Goal: Task Accomplishment & Management: Complete application form

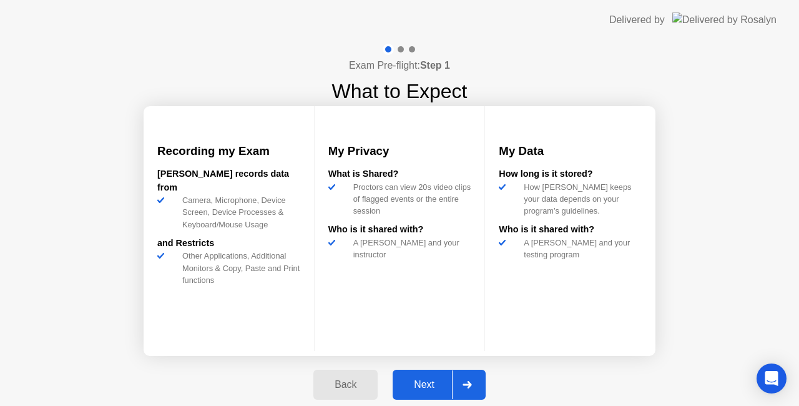
click at [436, 381] on div "Next" at bounding box center [425, 384] width 56 height 11
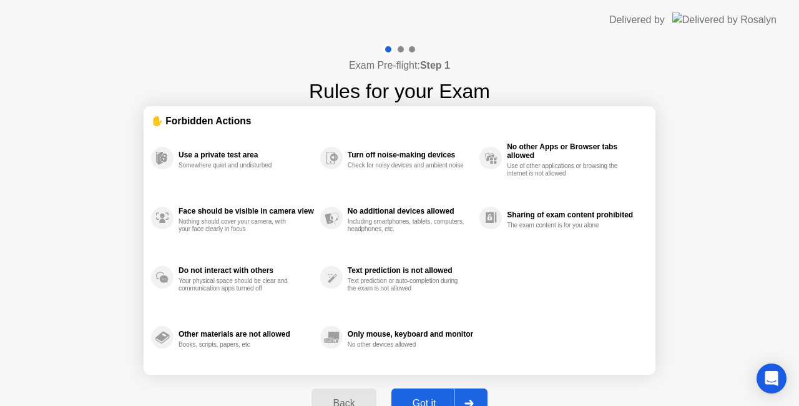
click at [426, 393] on button "Got it" at bounding box center [440, 403] width 96 height 30
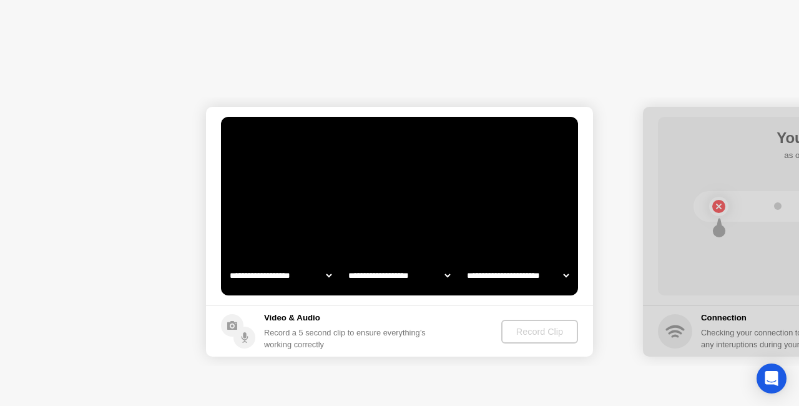
select select "**********"
select select "*******"
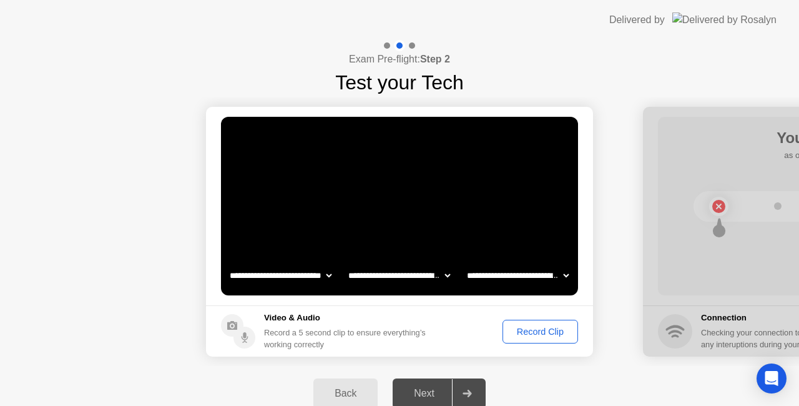
click at [528, 333] on div "Record Clip" at bounding box center [540, 332] width 67 height 10
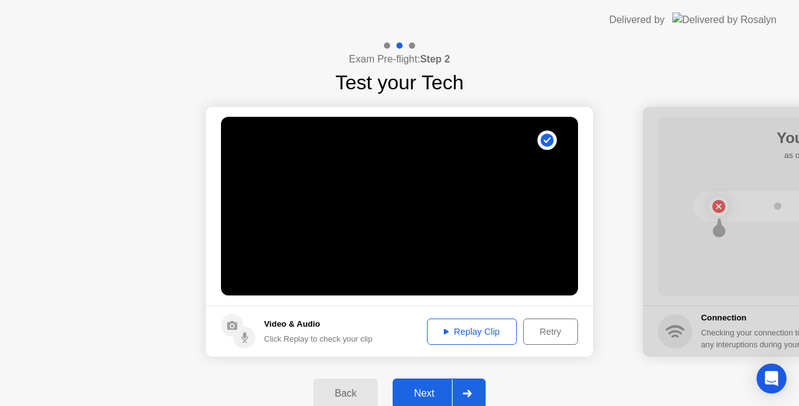
click at [482, 332] on div "Replay Clip" at bounding box center [471, 332] width 81 height 10
click at [444, 388] on div "Next" at bounding box center [425, 393] width 56 height 11
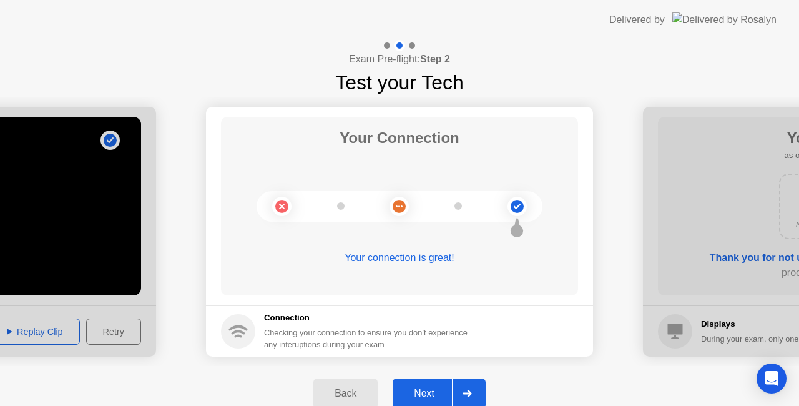
click at [425, 392] on div "Next" at bounding box center [425, 393] width 56 height 11
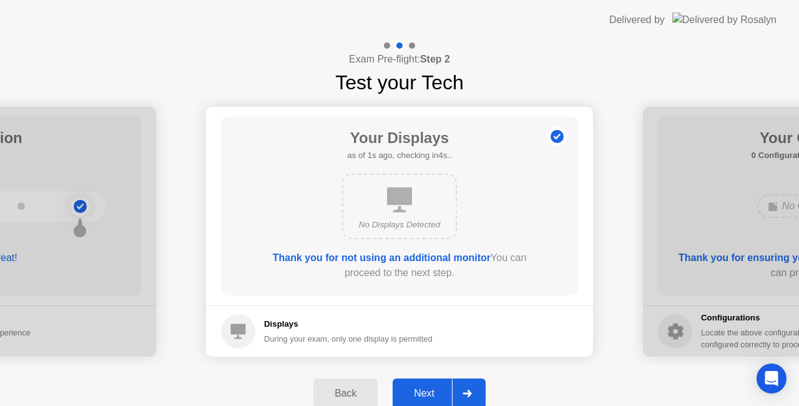
click at [425, 395] on div "Next" at bounding box center [425, 393] width 56 height 11
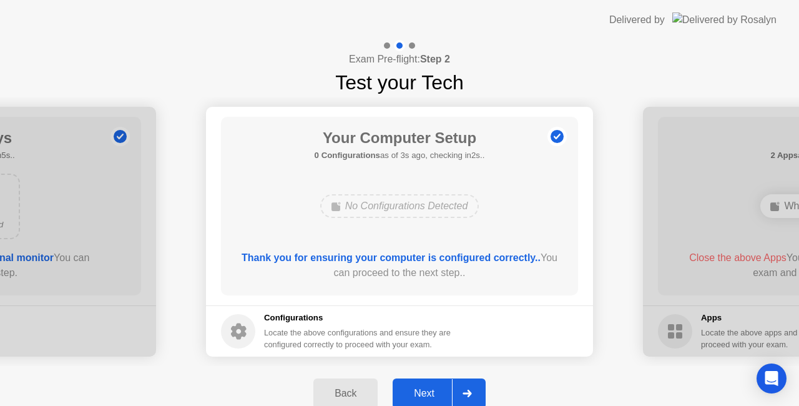
click at [425, 395] on div "Next" at bounding box center [425, 393] width 56 height 11
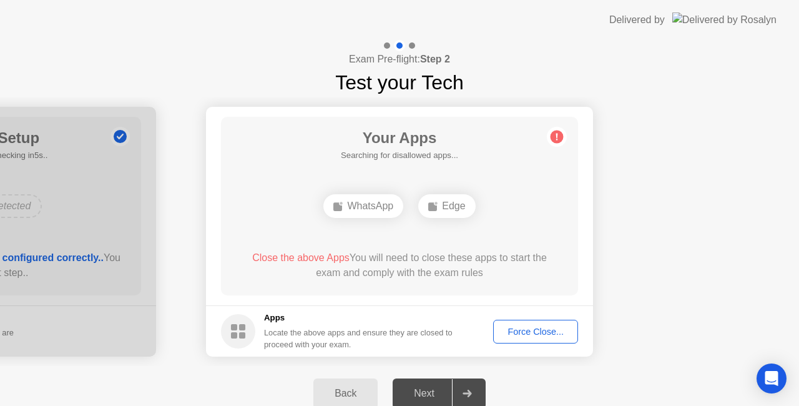
click at [378, 209] on div "WhatsApp" at bounding box center [363, 206] width 80 height 24
click at [529, 327] on div "Force Close..." at bounding box center [536, 332] width 76 height 10
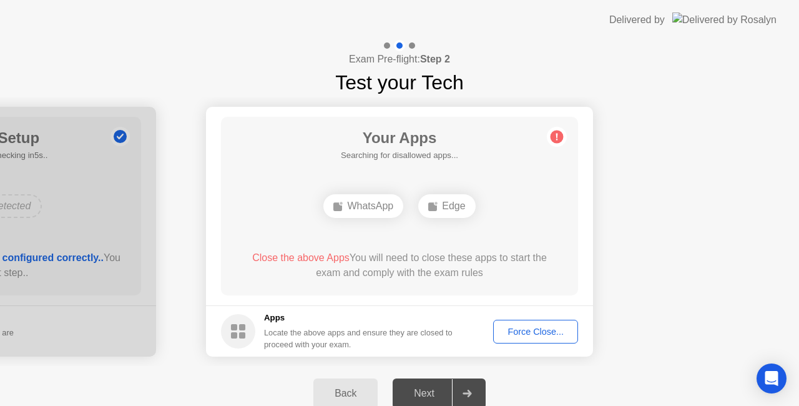
click at [323, 256] on span "Close the above Apps" at bounding box center [300, 257] width 97 height 11
click at [525, 327] on div "Force Close..." at bounding box center [536, 332] width 76 height 10
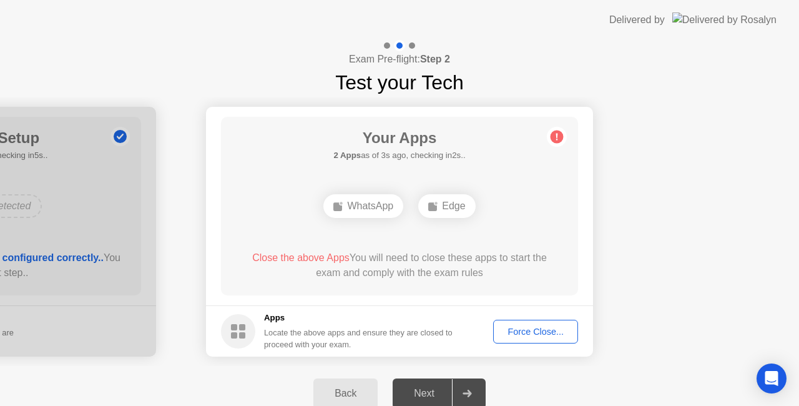
click at [533, 335] on div "Force Close..." at bounding box center [536, 332] width 76 height 10
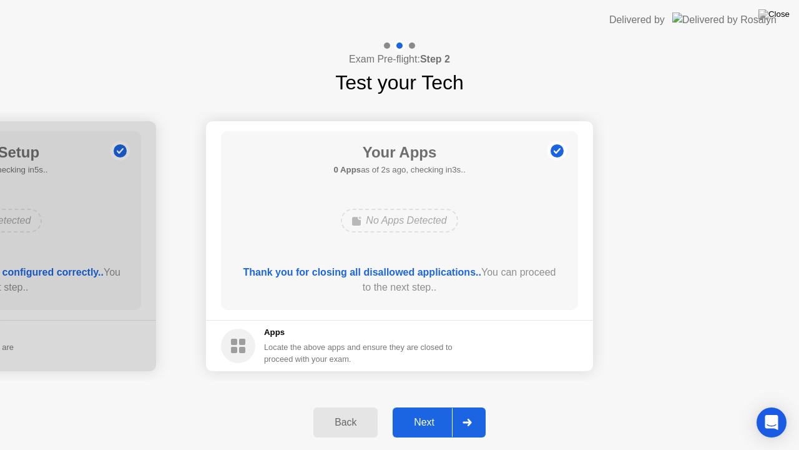
click at [423, 405] on div "Next" at bounding box center [425, 421] width 56 height 11
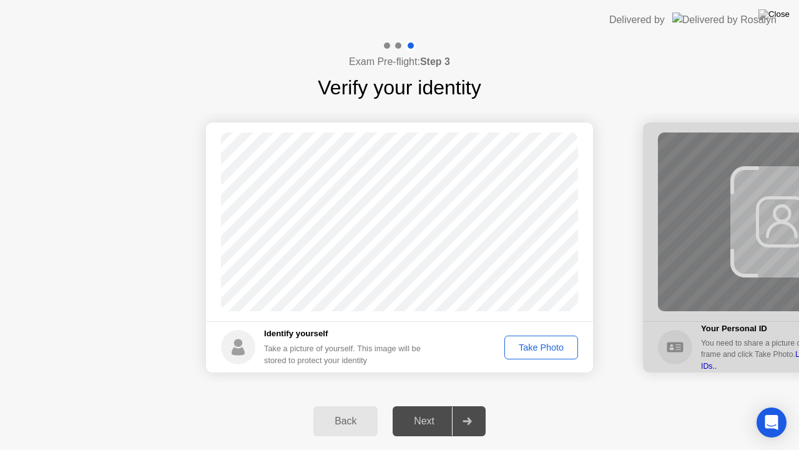
click at [539, 348] on div "Take Photo" at bounding box center [541, 347] width 65 height 10
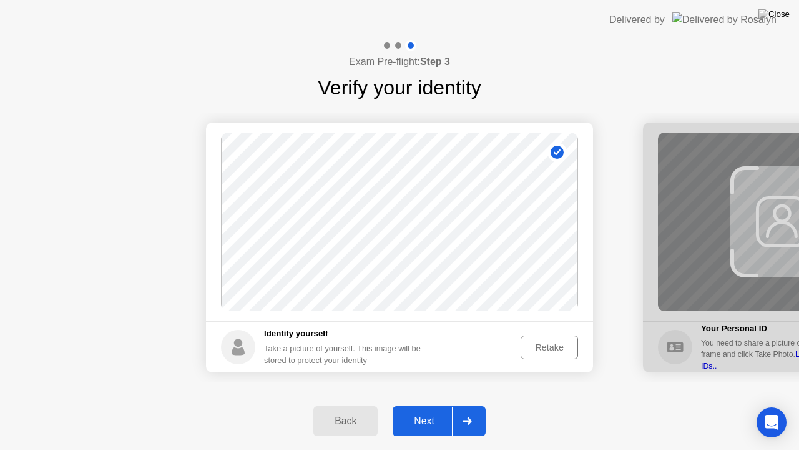
click at [427, 405] on div "Next" at bounding box center [425, 420] width 56 height 11
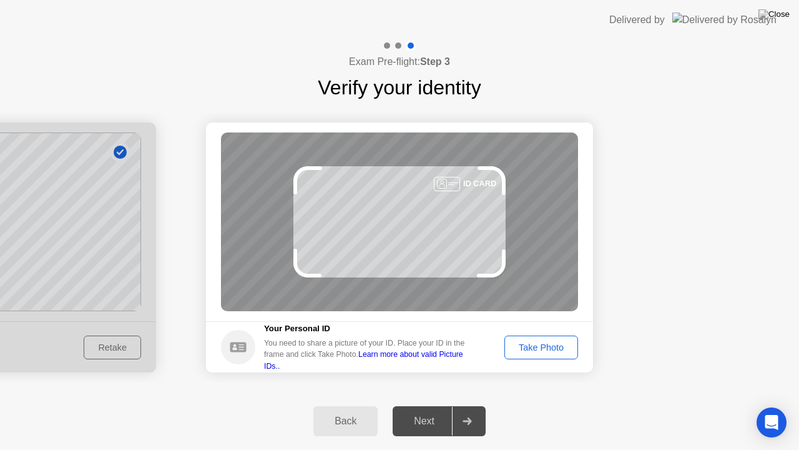
click at [538, 346] on div "Take Photo" at bounding box center [541, 347] width 65 height 10
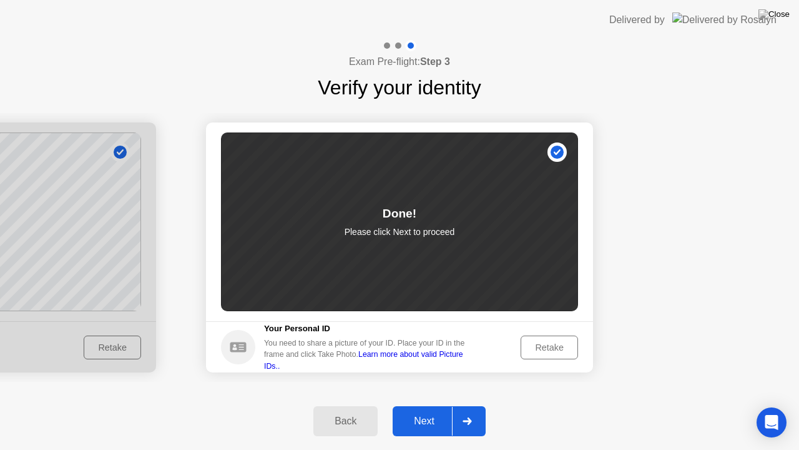
click at [424, 405] on div "Next" at bounding box center [425, 420] width 56 height 11
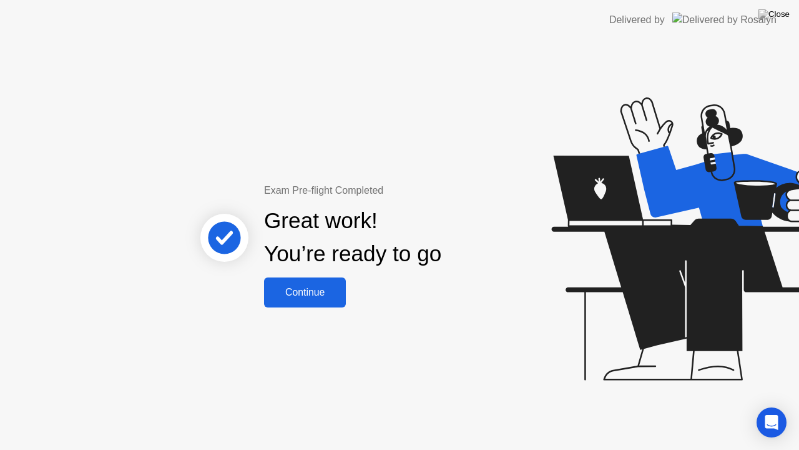
click at [310, 295] on div "Continue" at bounding box center [305, 292] width 74 height 11
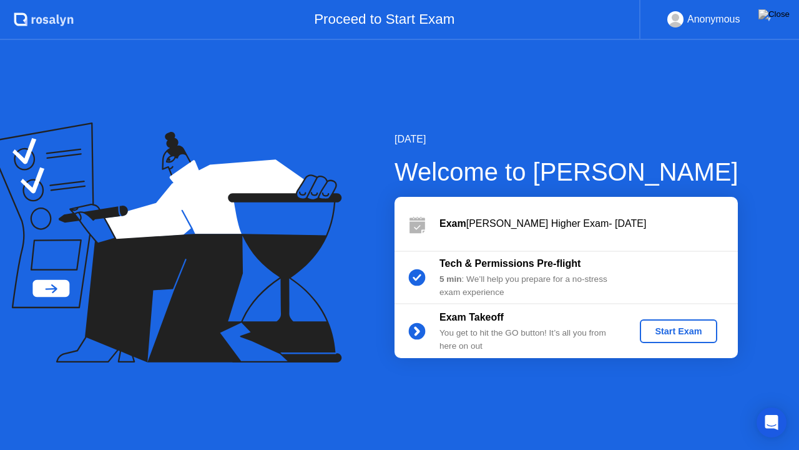
click at [670, 327] on div "Start Exam" at bounding box center [678, 331] width 67 height 10
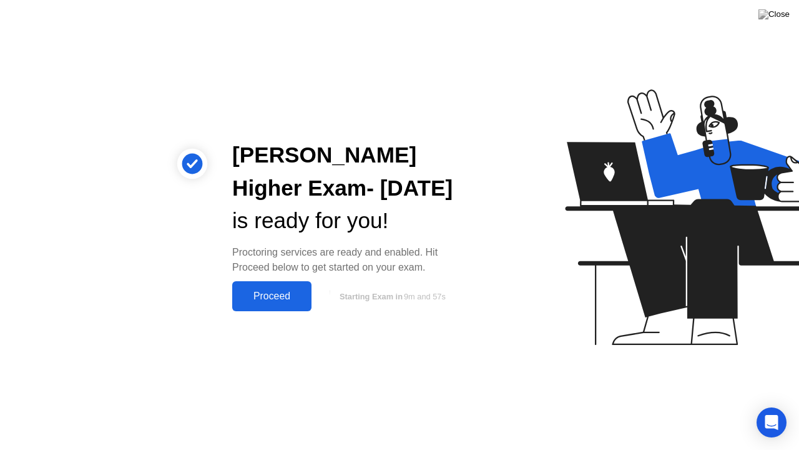
click at [270, 300] on div "Proceed" at bounding box center [272, 295] width 72 height 11
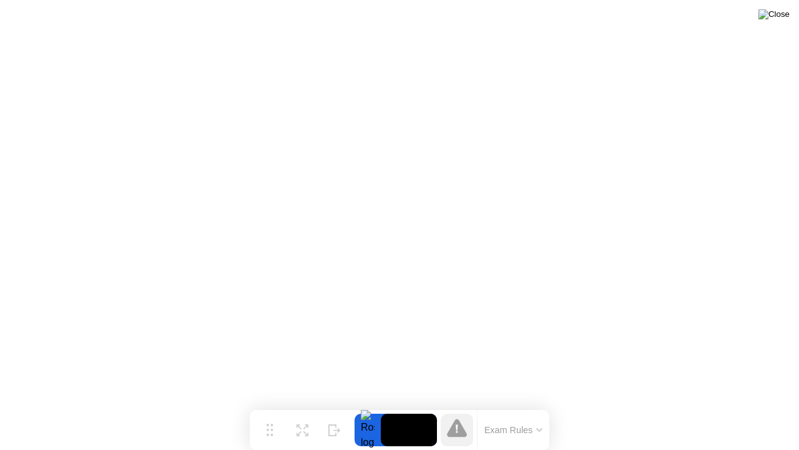
click at [782, 17] on img at bounding box center [774, 14] width 31 height 10
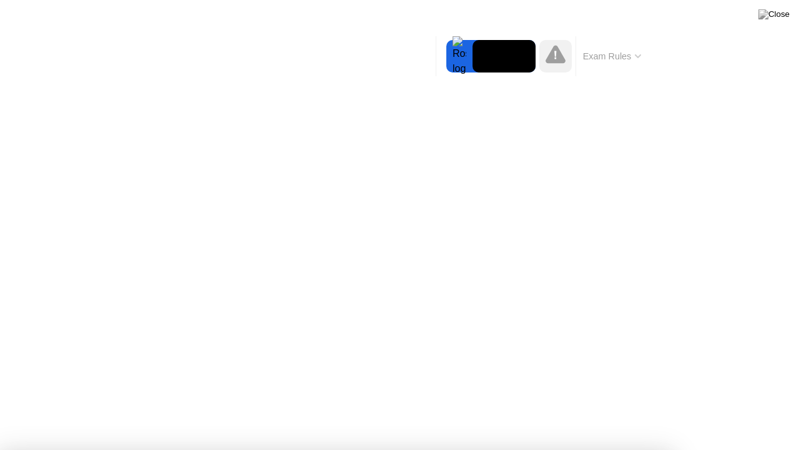
click at [640, 57] on icon at bounding box center [638, 56] width 6 height 4
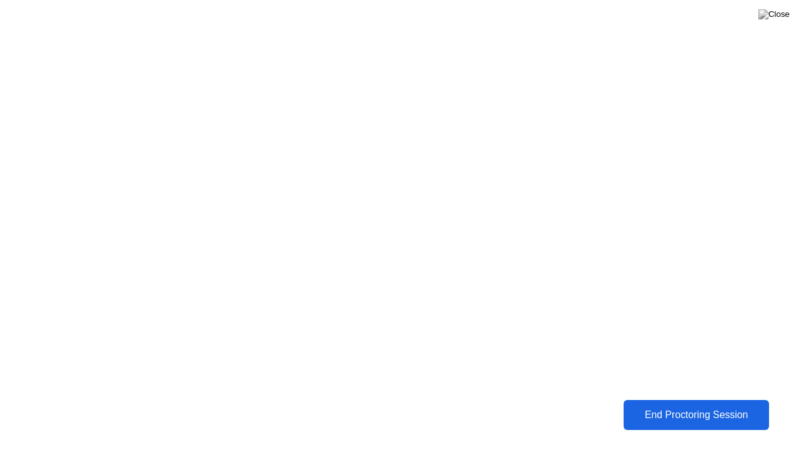
click at [665, 405] on div "End Proctoring Session" at bounding box center [697, 414] width 138 height 11
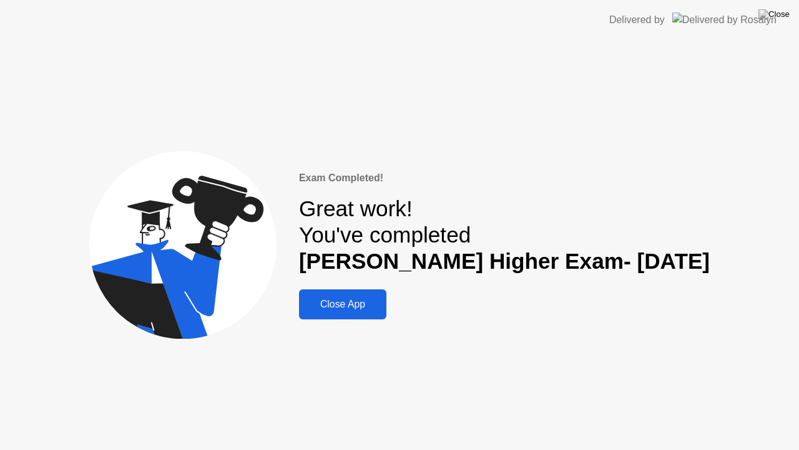
click at [373, 312] on button "Close App" at bounding box center [342, 304] width 87 height 30
